Goal: Navigation & Orientation: Find specific page/section

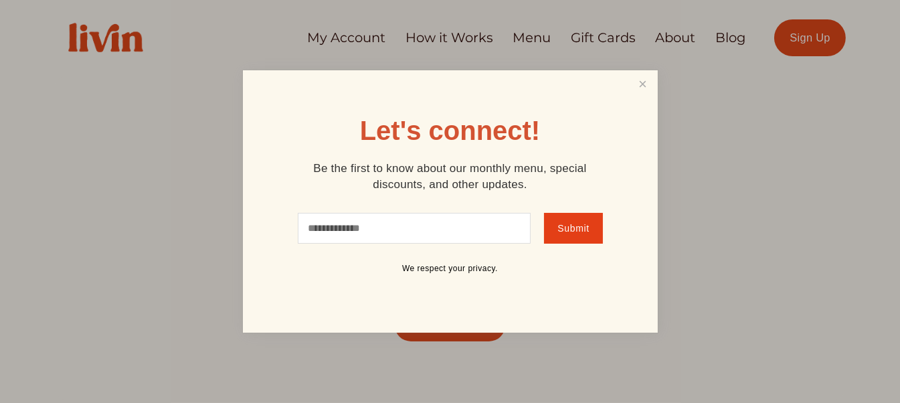
click at [678, 38] on div at bounding box center [450, 201] width 900 height 403
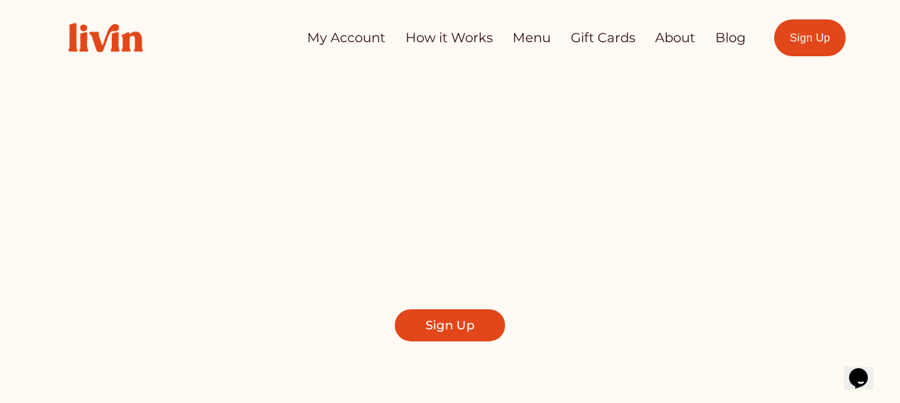
click at [347, 37] on link "My Account" at bounding box center [346, 38] width 78 height 26
click at [446, 33] on link "How it Works" at bounding box center [449, 38] width 88 height 26
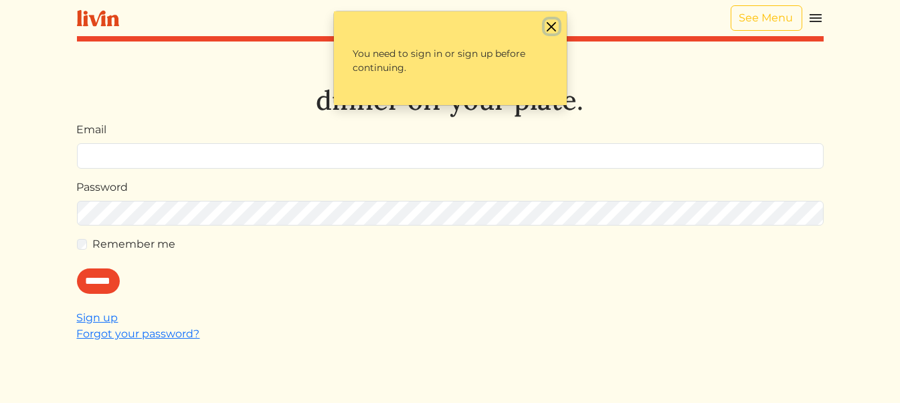
click at [547, 27] on button "Close" at bounding box center [551, 26] width 14 height 14
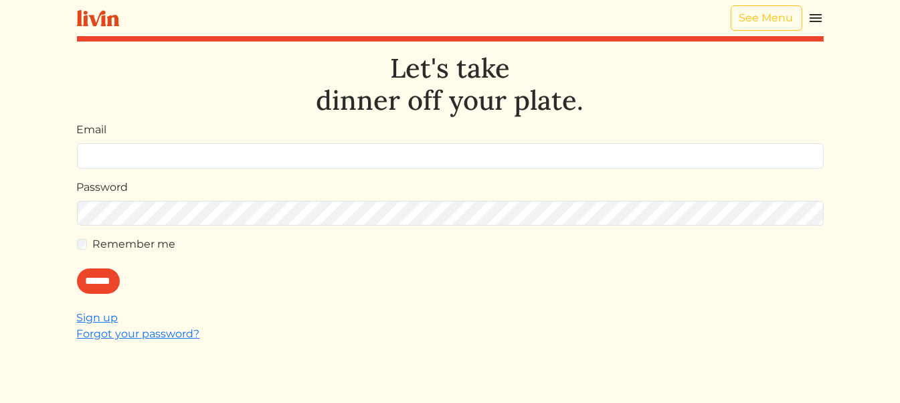
click at [814, 20] on img at bounding box center [815, 18] width 16 height 16
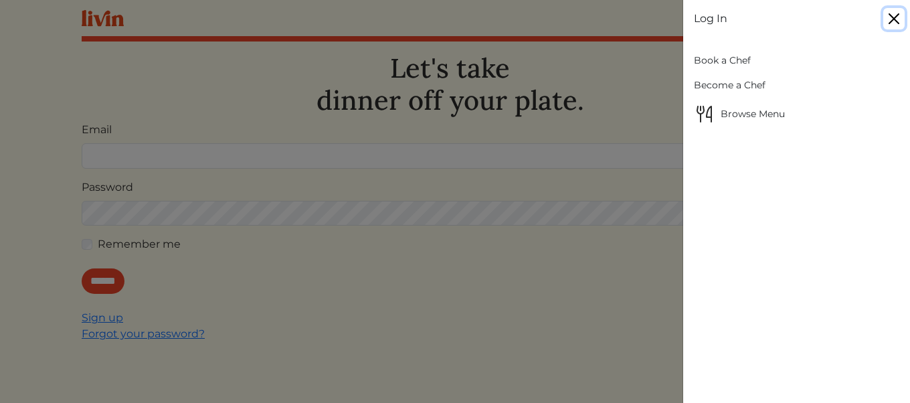
click at [896, 16] on button "Close" at bounding box center [893, 18] width 21 height 21
